Goal: Complete application form: Complete application form

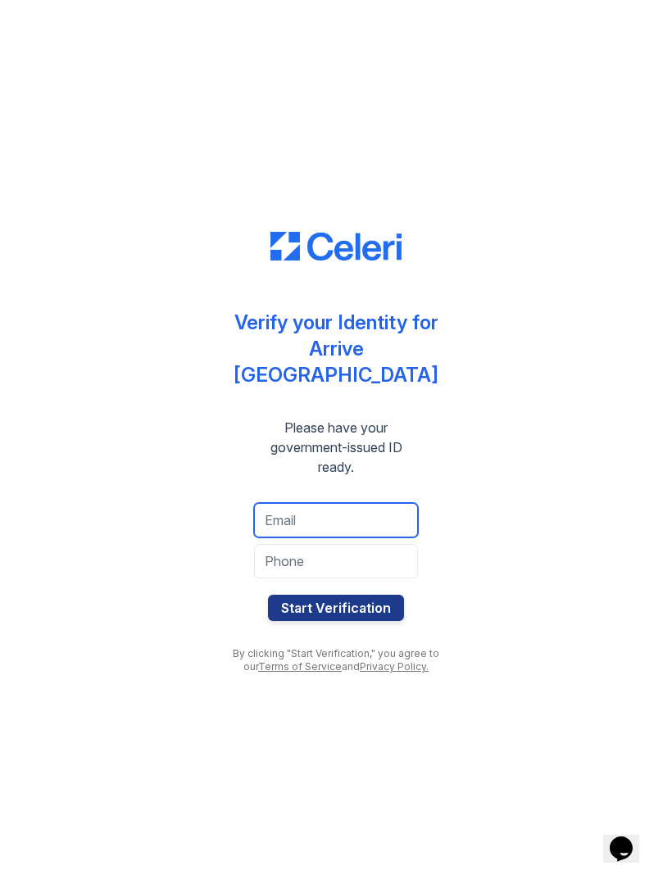
click at [313, 503] on input "email" at bounding box center [336, 520] width 164 height 34
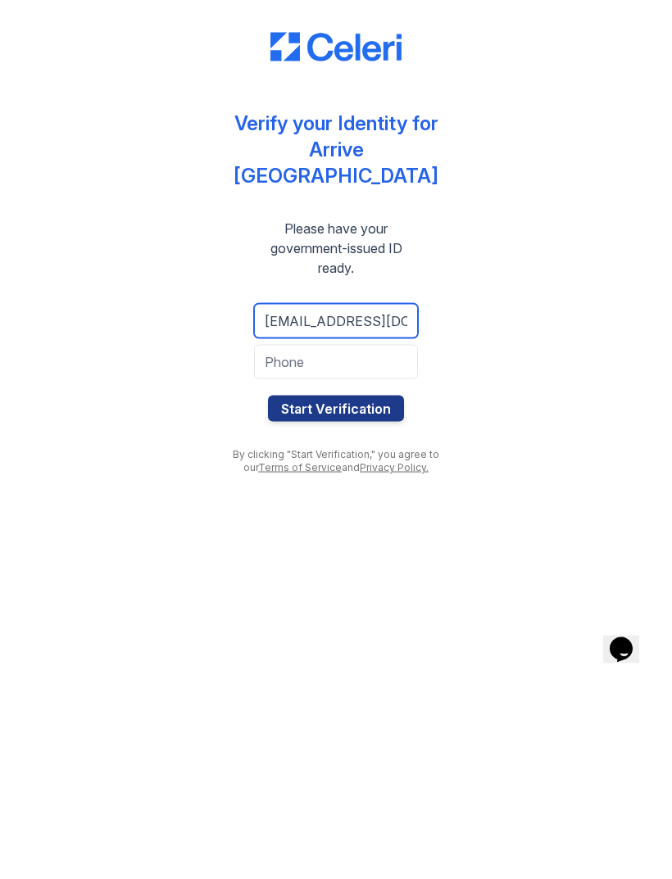
type input "[EMAIL_ADDRESS][DOMAIN_NAME]"
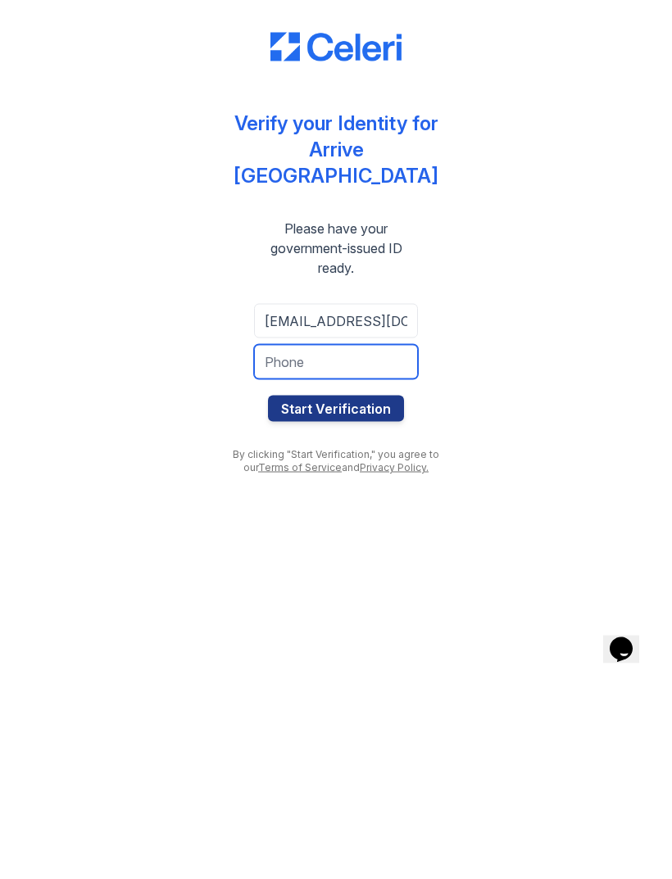
click at [371, 544] on input "tel" at bounding box center [336, 561] width 164 height 34
type input "8057285069"
click at [384, 595] on button "Start Verification" at bounding box center [336, 608] width 136 height 26
